Goal: Task Accomplishment & Management: Manage account settings

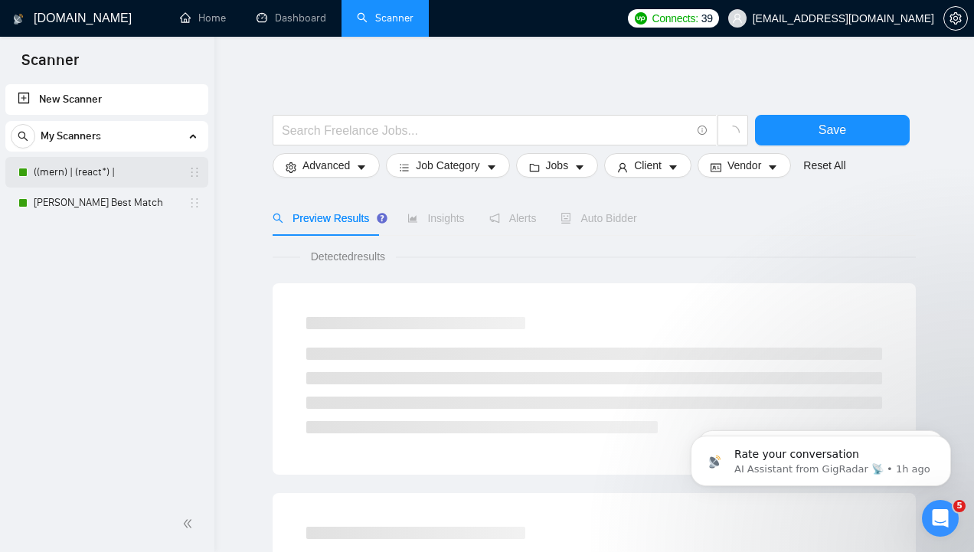
click at [106, 165] on link "((mern) | (react*) |" at bounding box center [106, 172] width 145 height 31
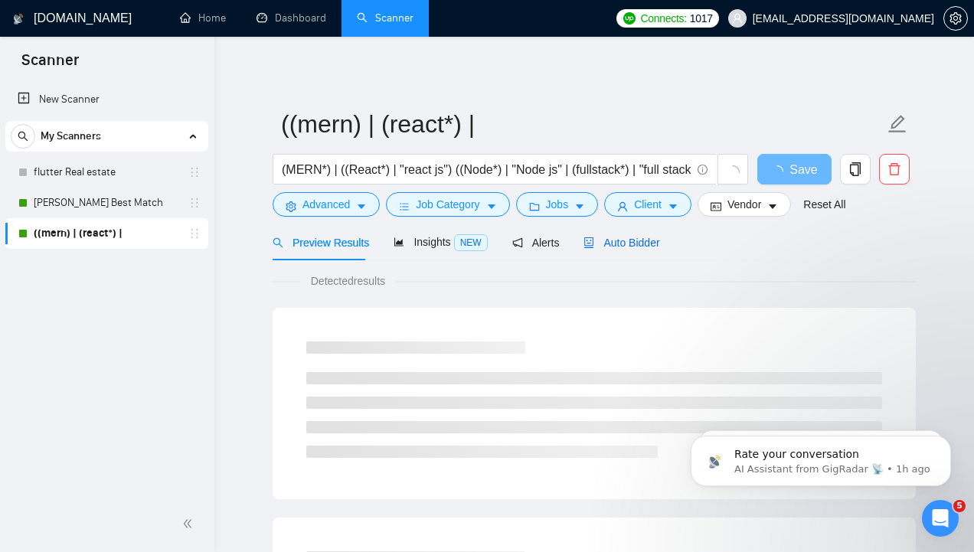
click at [607, 250] on div "Auto Bidder" at bounding box center [621, 242] width 76 height 17
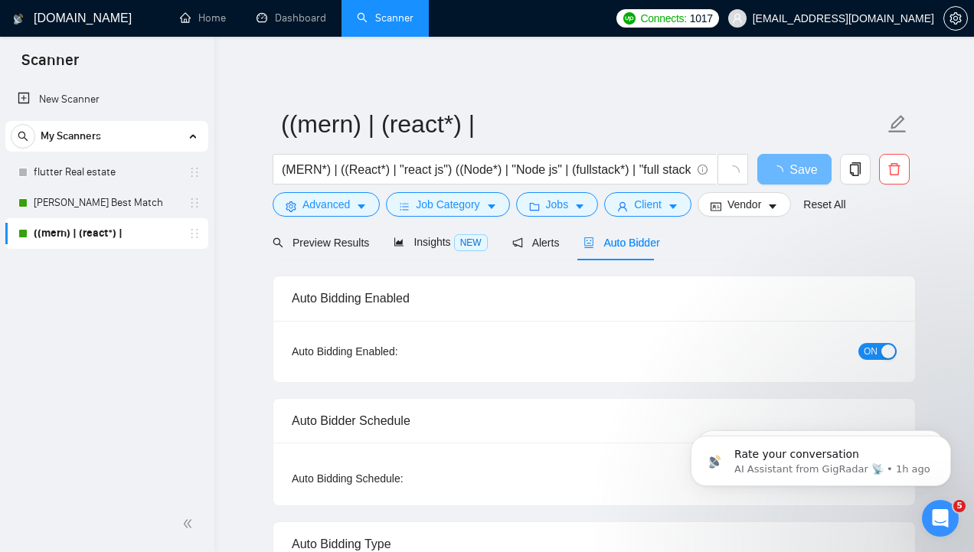
checkbox input "true"
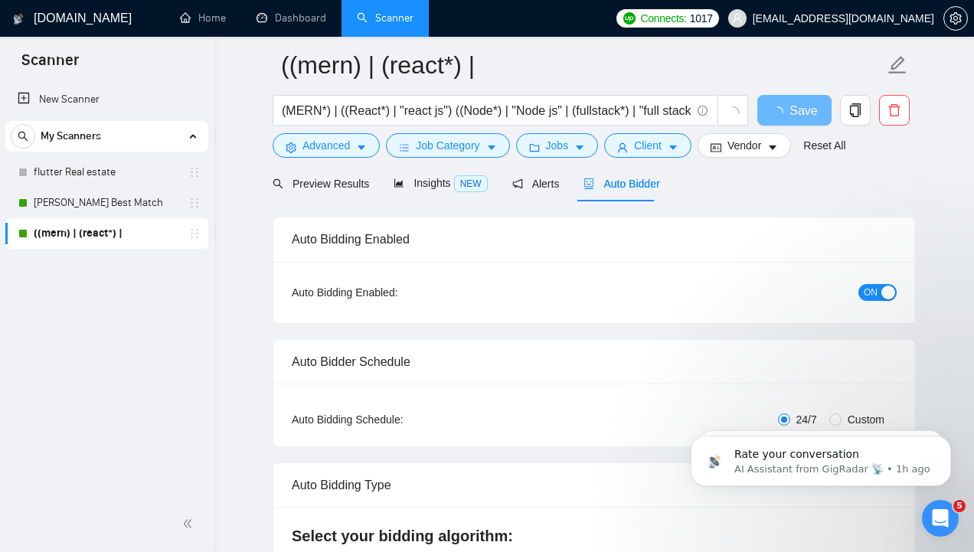
scroll to position [77, 0]
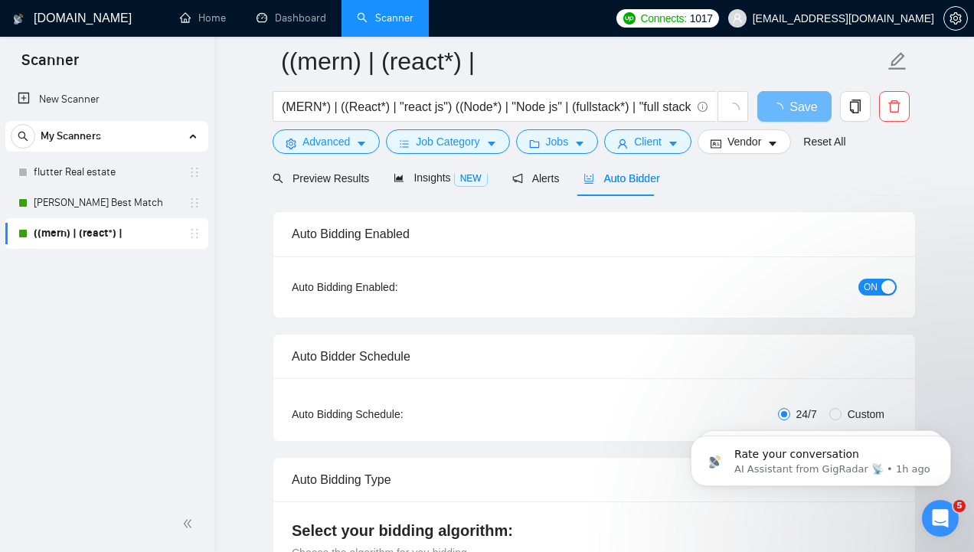
click at [876, 292] on span "ON" at bounding box center [871, 287] width 14 height 17
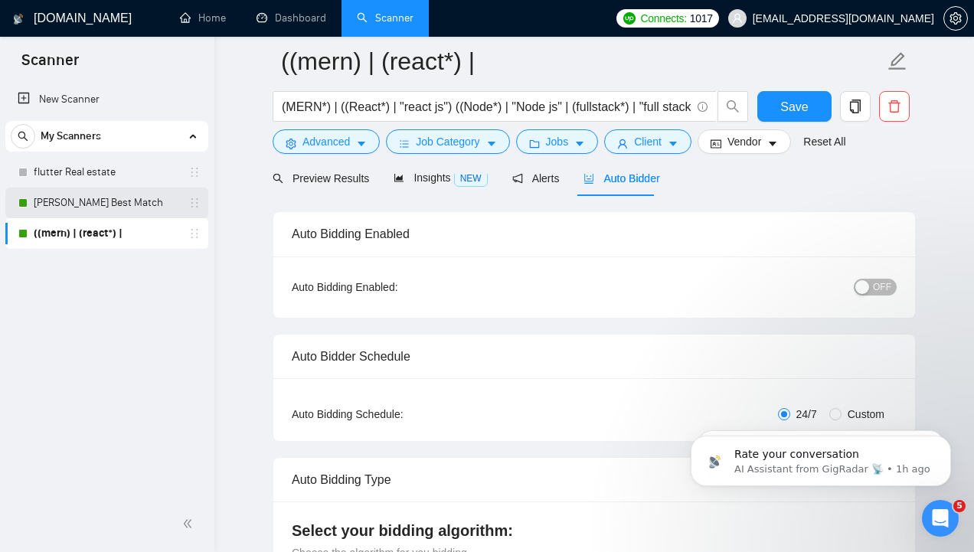
click at [119, 211] on link "[PERSON_NAME] Best Match" at bounding box center [106, 203] width 145 height 31
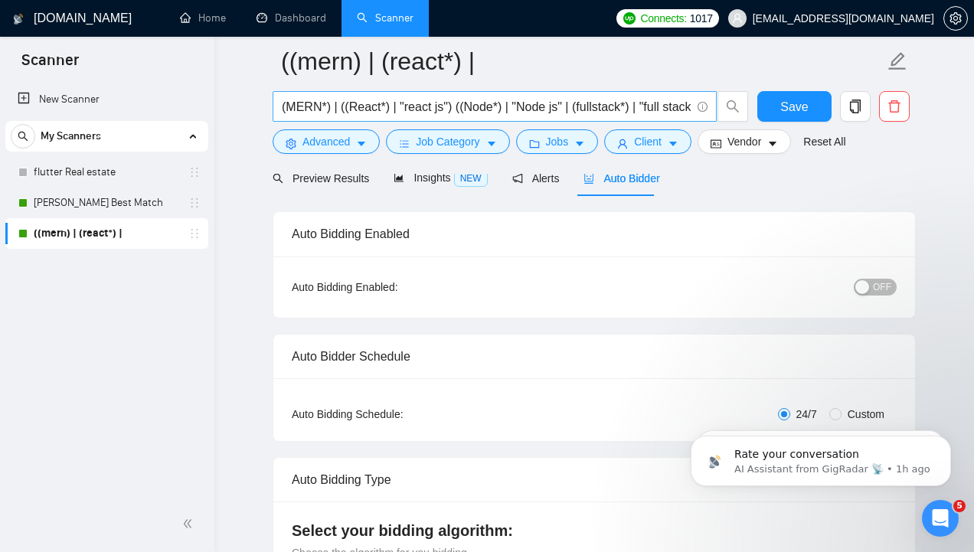
scroll to position [6, 0]
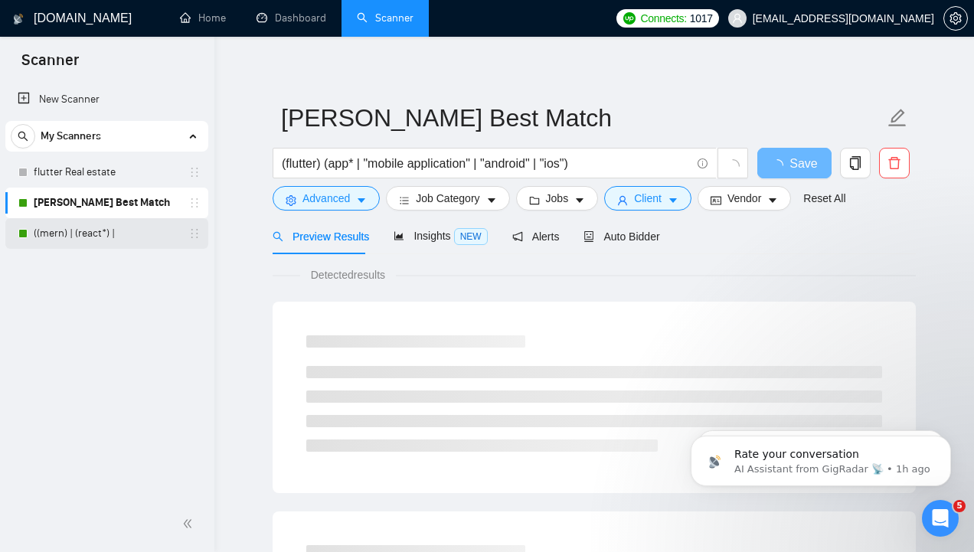
click at [79, 231] on link "((mern) | (react*) |" at bounding box center [106, 233] width 145 height 31
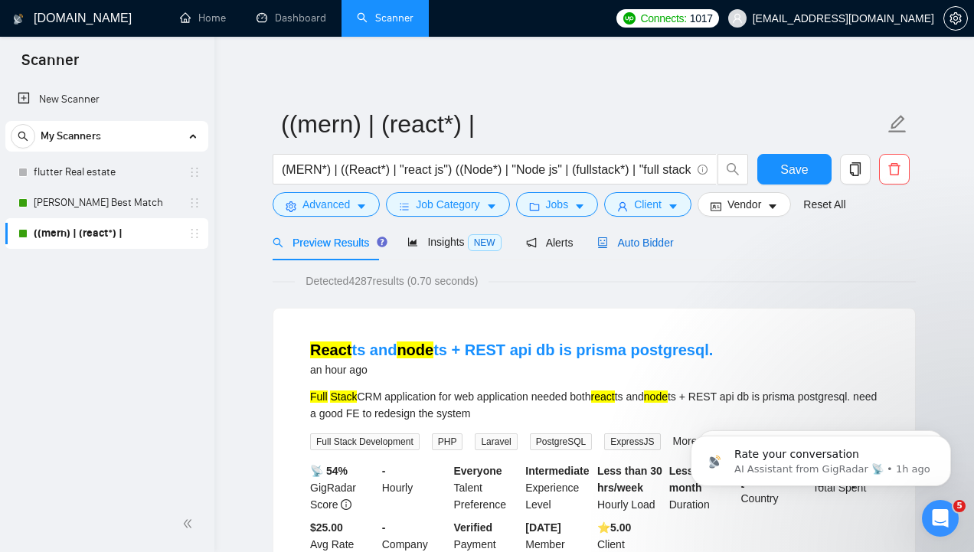
click at [635, 247] on span "Auto Bidder" at bounding box center [635, 243] width 76 height 12
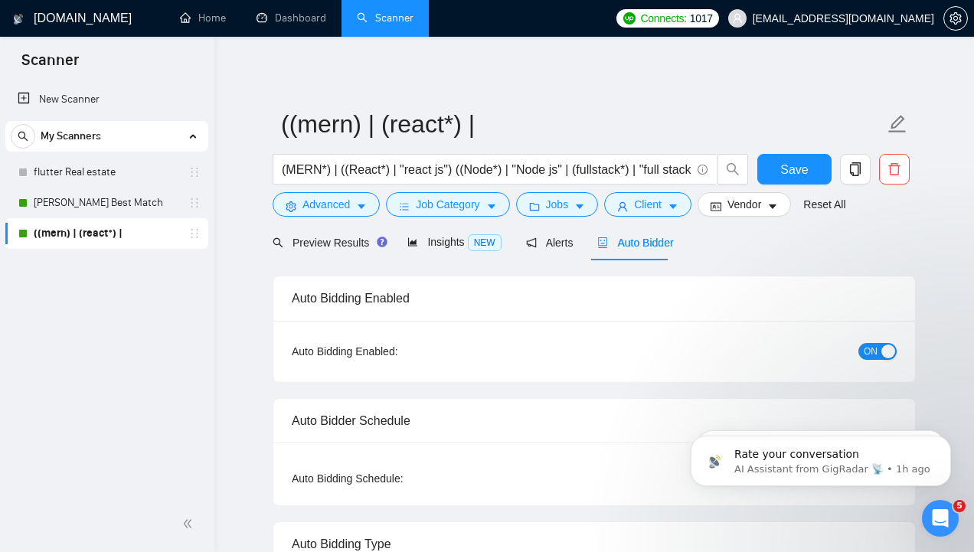
click at [884, 357] on div "button" at bounding box center [888, 352] width 14 height 14
click at [802, 157] on button "Save" at bounding box center [794, 169] width 74 height 31
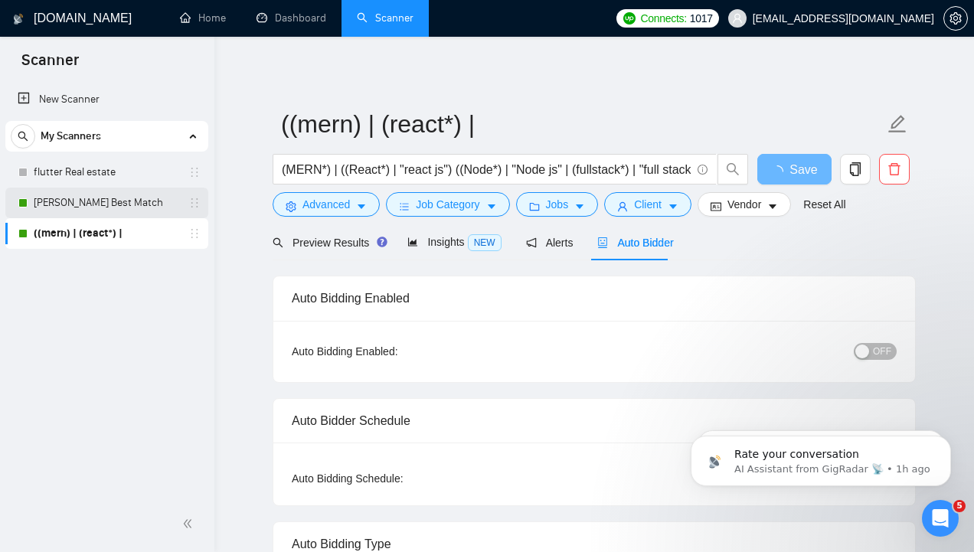
click at [82, 204] on link "[PERSON_NAME] Best Match" at bounding box center [106, 203] width 145 height 31
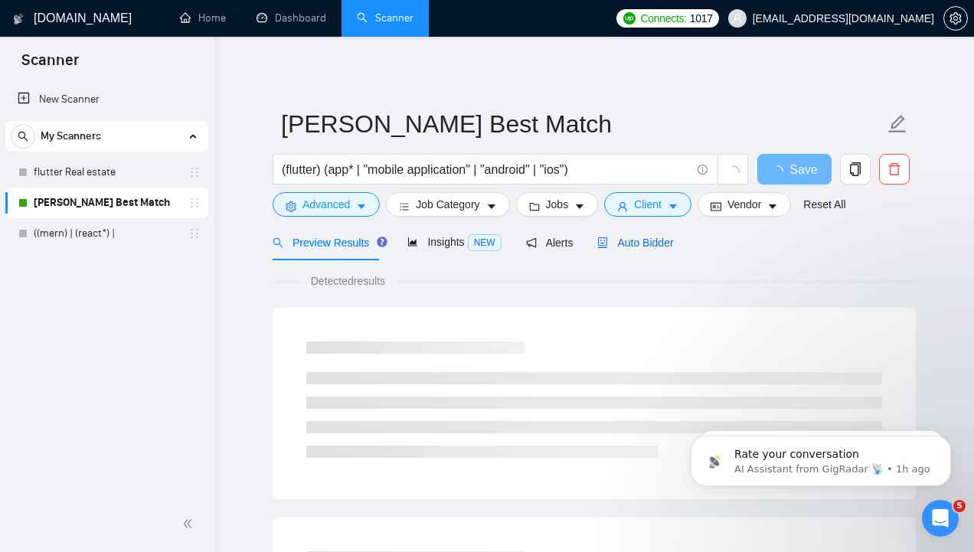
click at [599, 247] on icon "robot" at bounding box center [603, 242] width 9 height 11
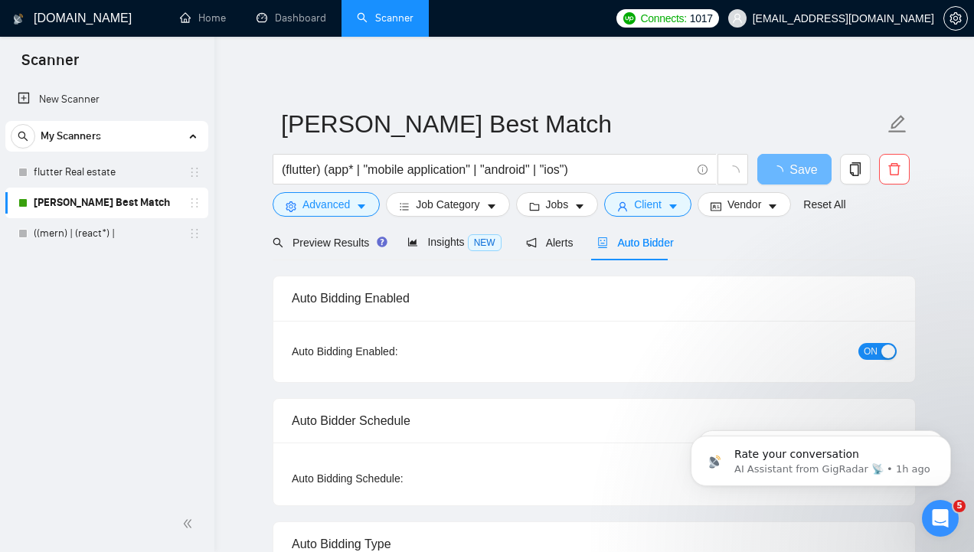
click at [894, 360] on div "ON" at bounding box center [795, 351] width 201 height 25
click at [882, 351] on div "button" at bounding box center [888, 352] width 14 height 14
click at [792, 168] on span "Save" at bounding box center [794, 169] width 28 height 19
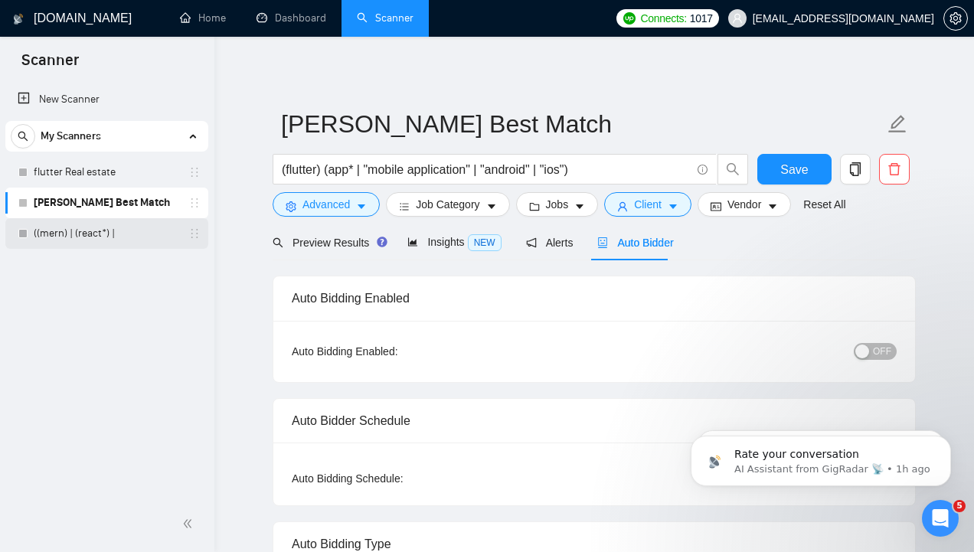
click at [110, 219] on link "((mern) | (react*) |" at bounding box center [106, 233] width 145 height 31
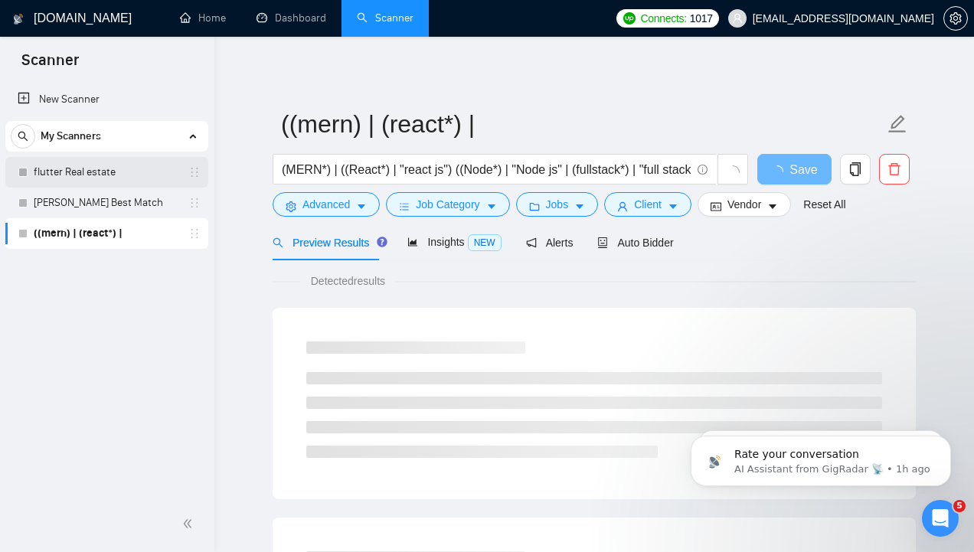
click at [110, 185] on link "flutter Real estate" at bounding box center [106, 172] width 145 height 31
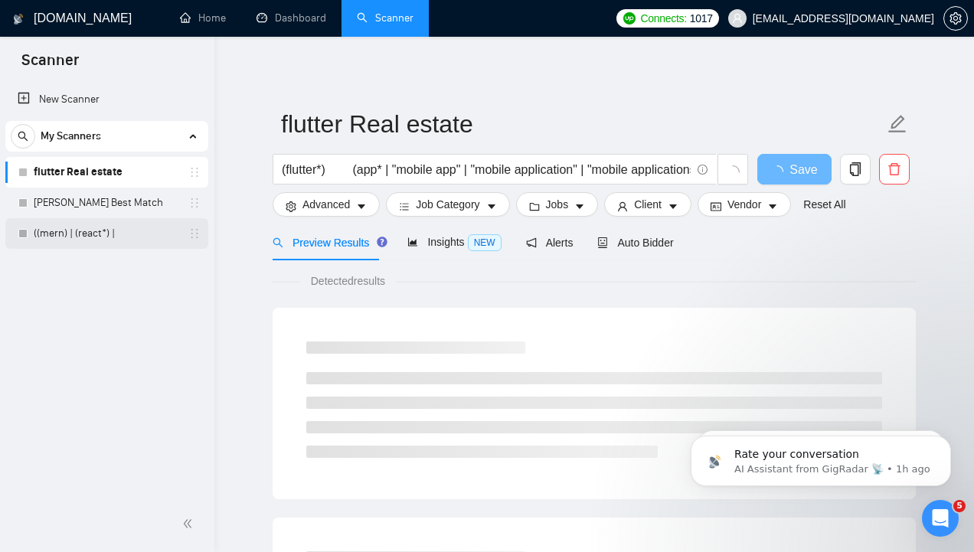
click at [103, 238] on link "((mern) | (react*) |" at bounding box center [106, 233] width 145 height 31
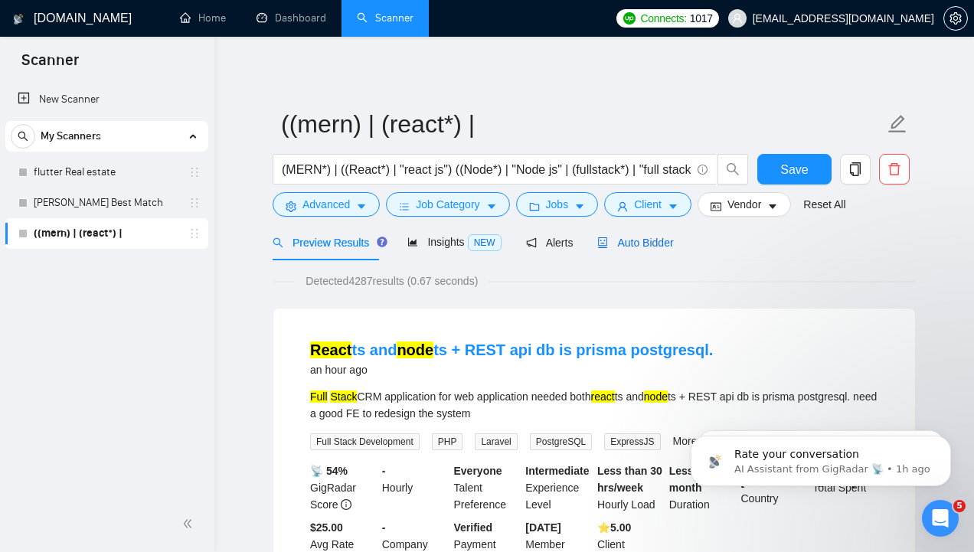
click at [626, 243] on span "Auto Bidder" at bounding box center [635, 243] width 76 height 12
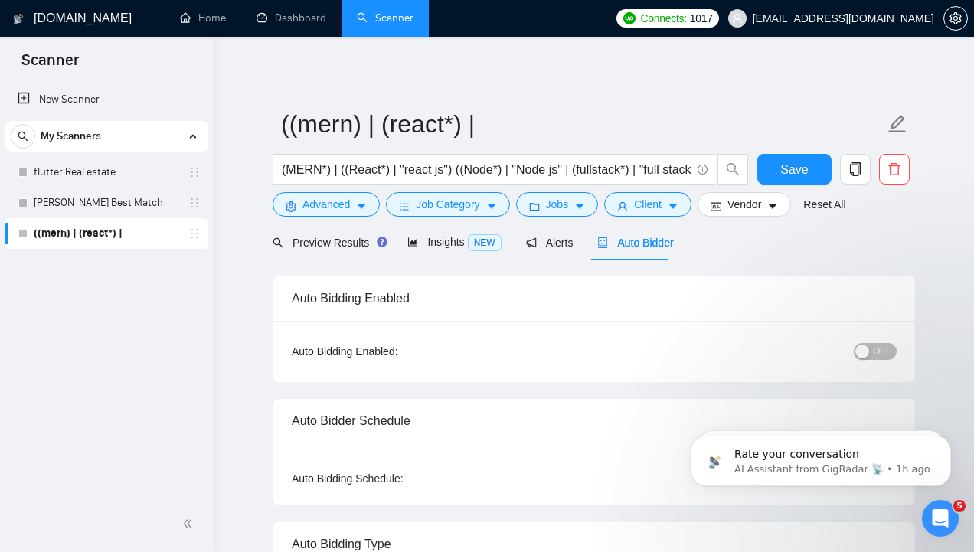
checkbox input "true"
click at [95, 180] on link "flutter Real estate" at bounding box center [106, 172] width 145 height 31
